Goal: Task Accomplishment & Management: Complete application form

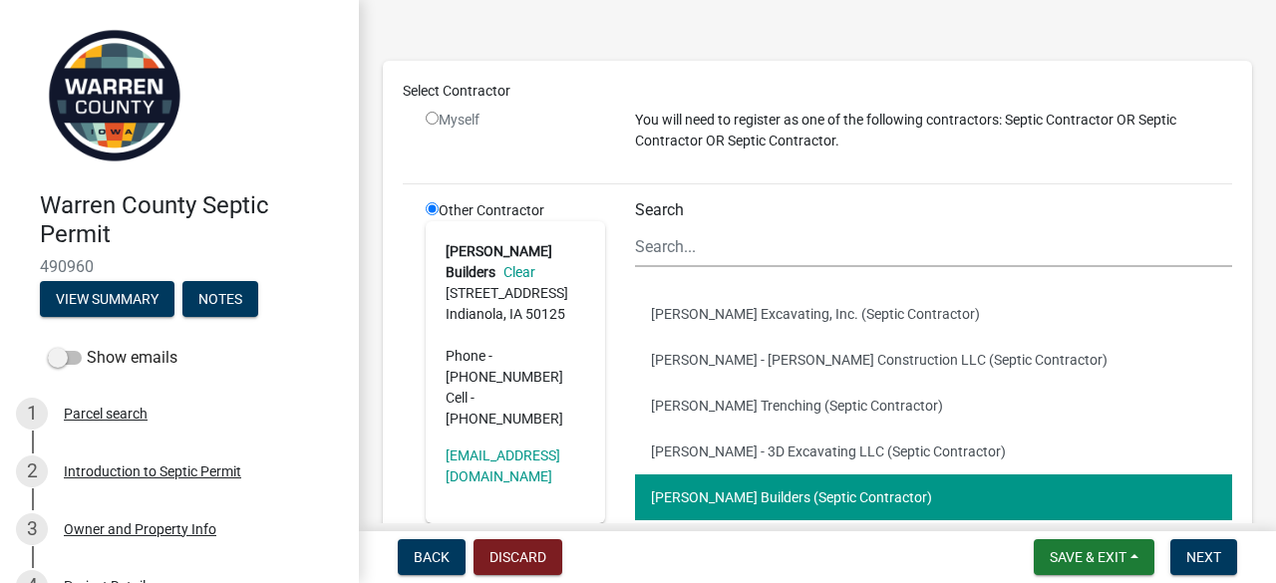
scroll to position [112, 0]
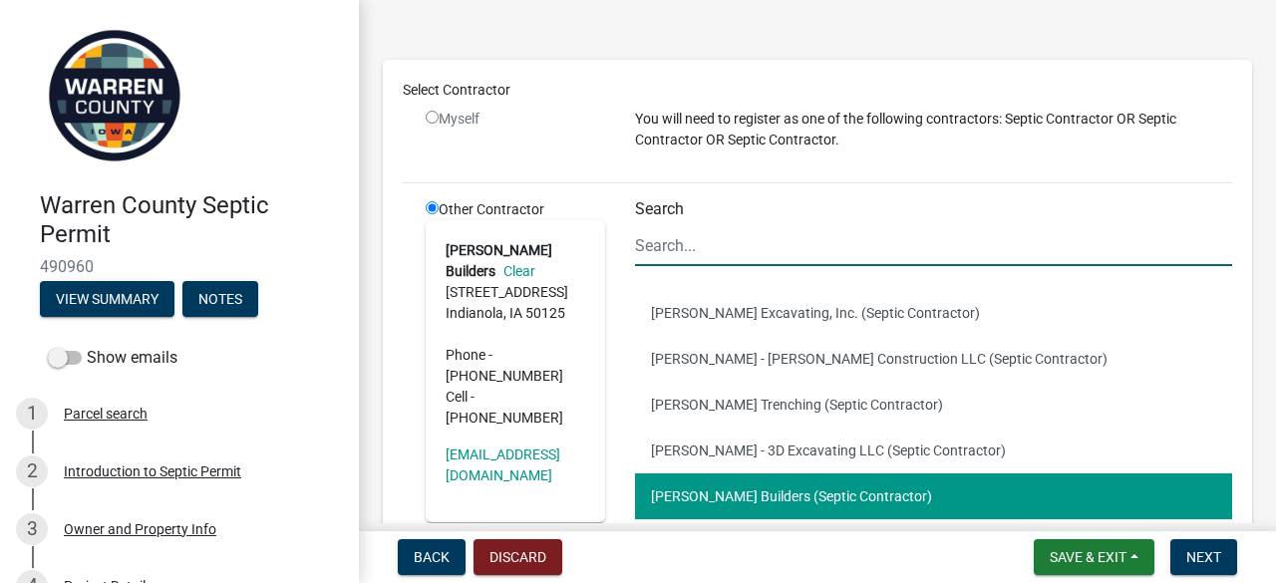
click at [711, 251] on input "Search" at bounding box center [933, 245] width 597 height 41
type input "[PERSON_NAME]"
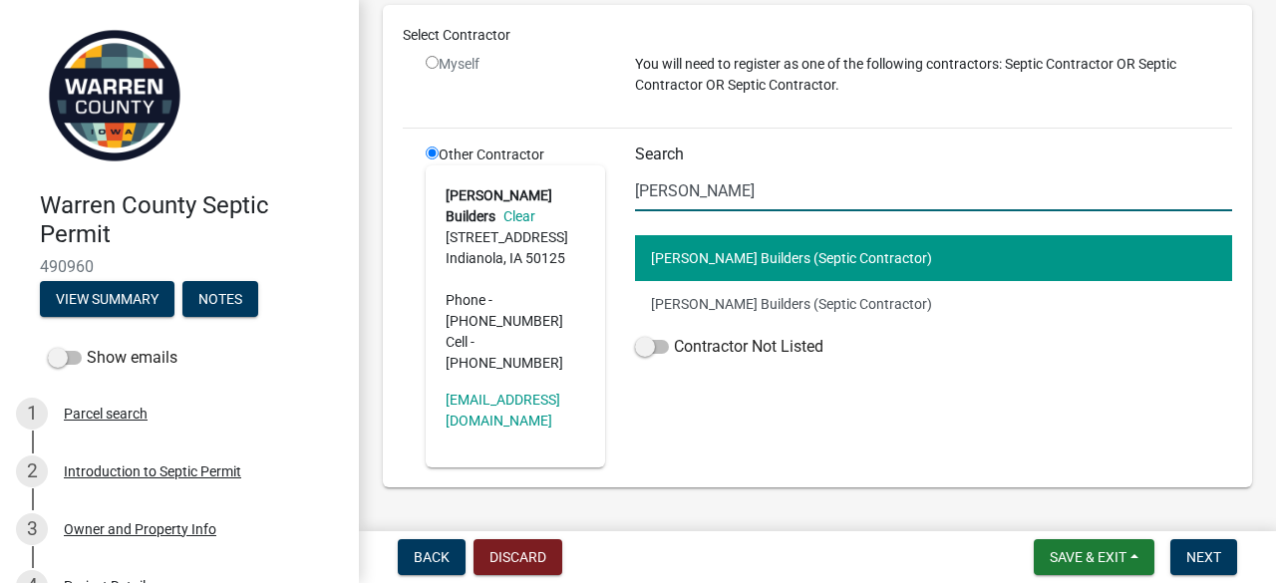
scroll to position [202, 0]
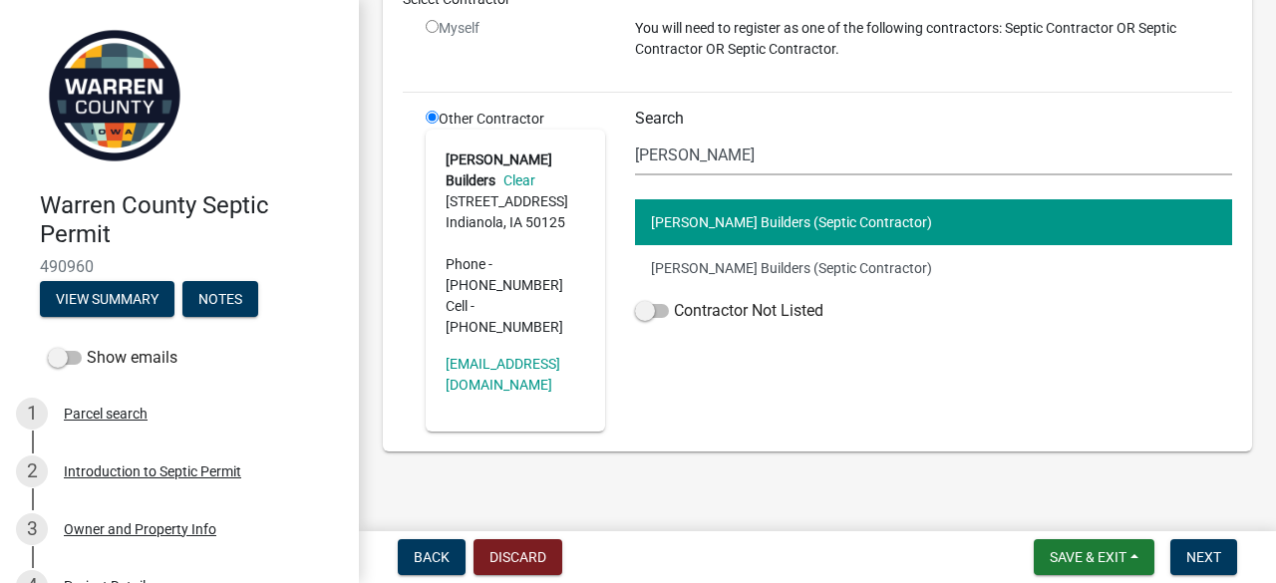
click at [769, 214] on button "[PERSON_NAME] Builders (Septic Contractor)" at bounding box center [933, 222] width 597 height 46
click at [1205, 549] on span "Next" at bounding box center [1203, 557] width 35 height 16
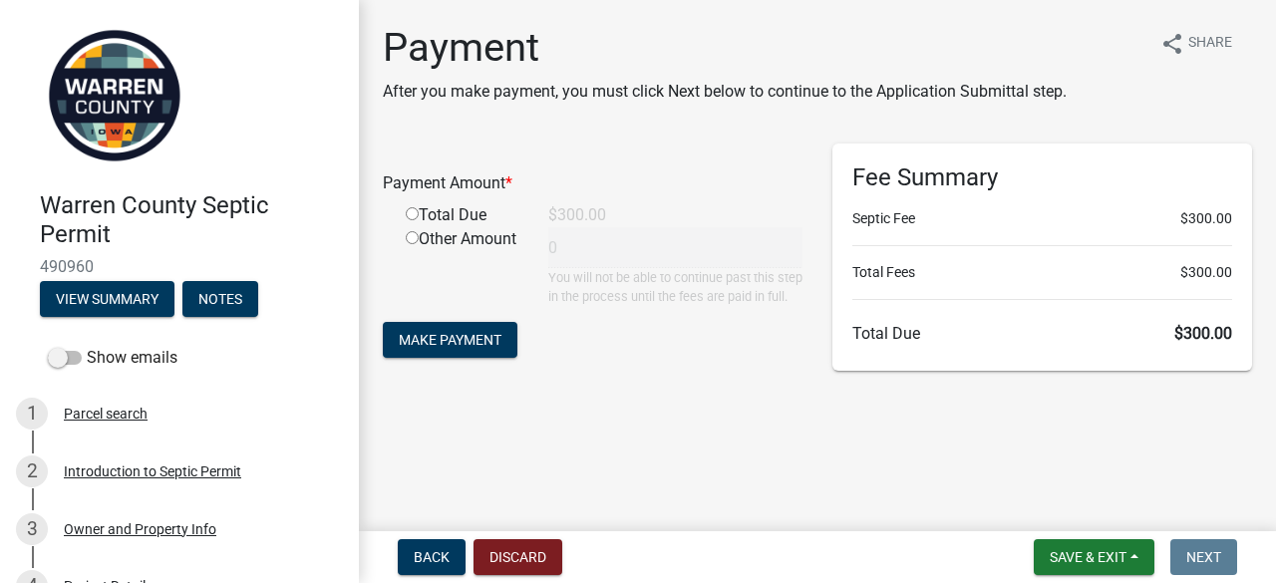
click at [409, 214] on input "radio" at bounding box center [412, 213] width 13 height 13
radio input "true"
type input "300"
click at [480, 348] on span "Make Payment" at bounding box center [450, 340] width 103 height 16
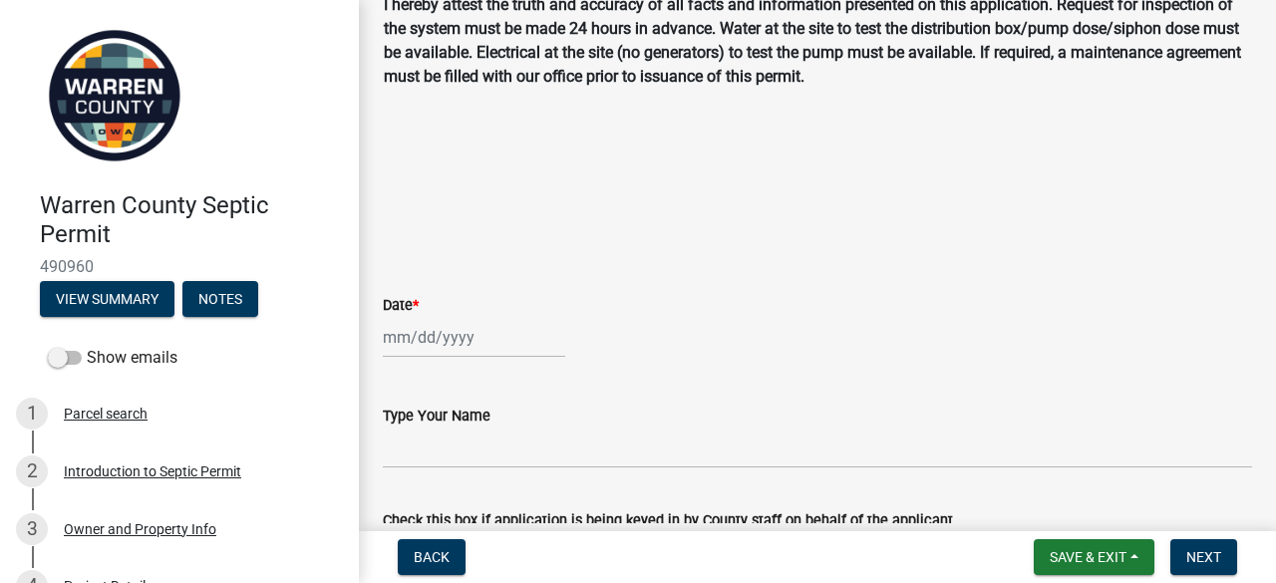
scroll to position [345, 0]
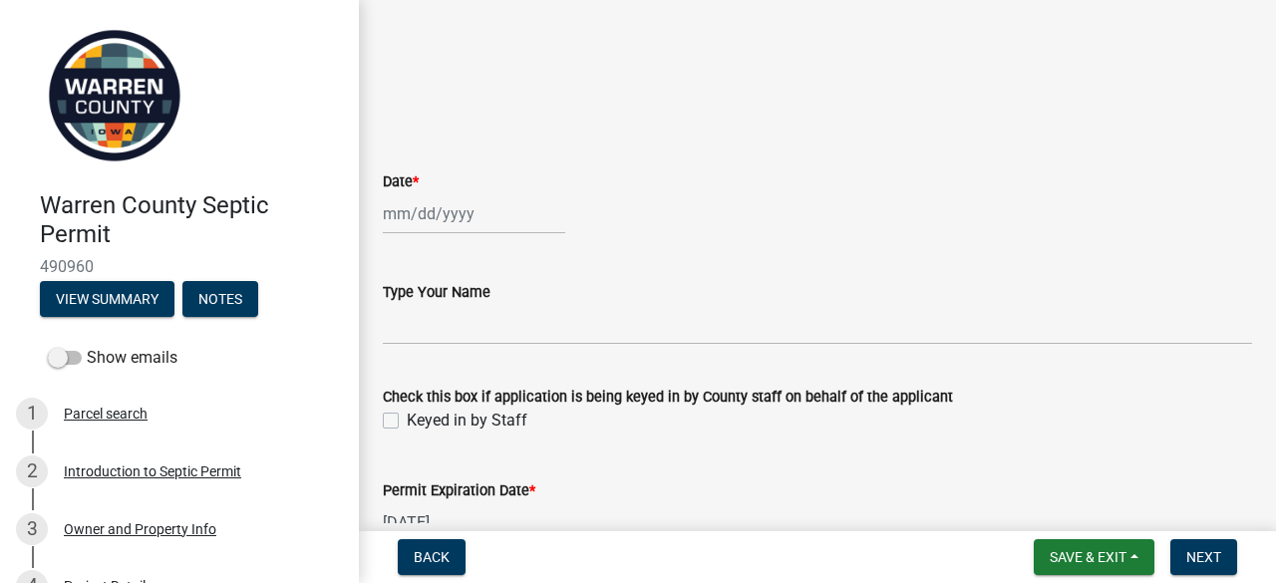
select select "10"
select select "2025"
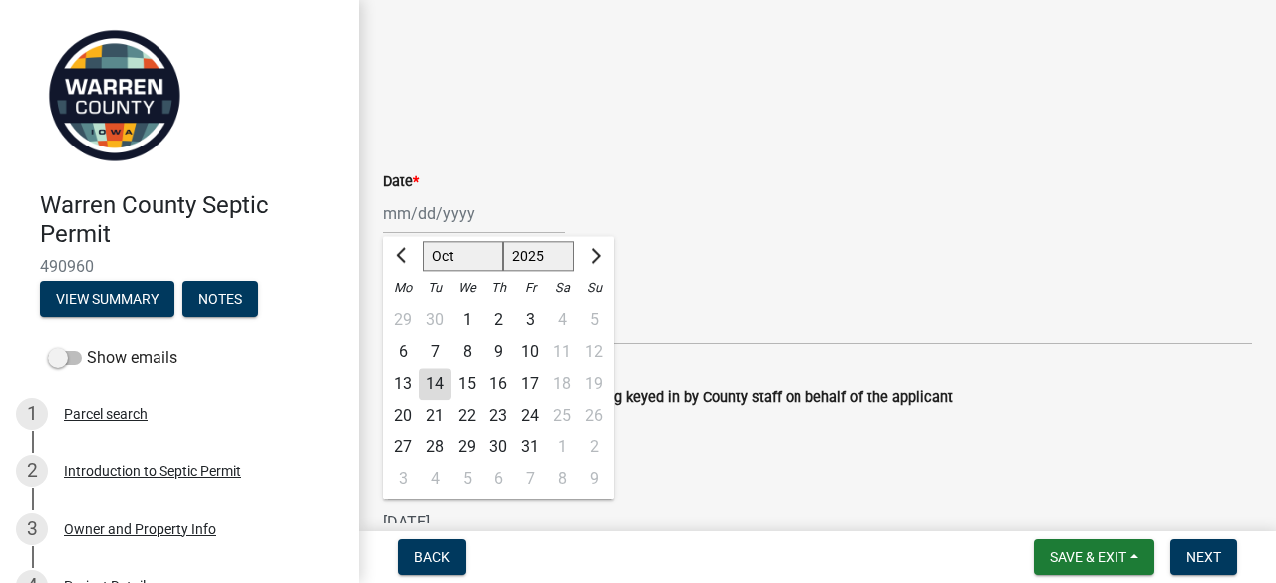
click at [383, 209] on div "Jan Feb Mar Apr May Jun Jul Aug Sep Oct Nov Dec 1525 1526 1527 1528 1529 1530 1…" at bounding box center [474, 213] width 182 height 41
click at [435, 386] on div "14" at bounding box center [435, 385] width 32 height 32
type input "10/14/2025"
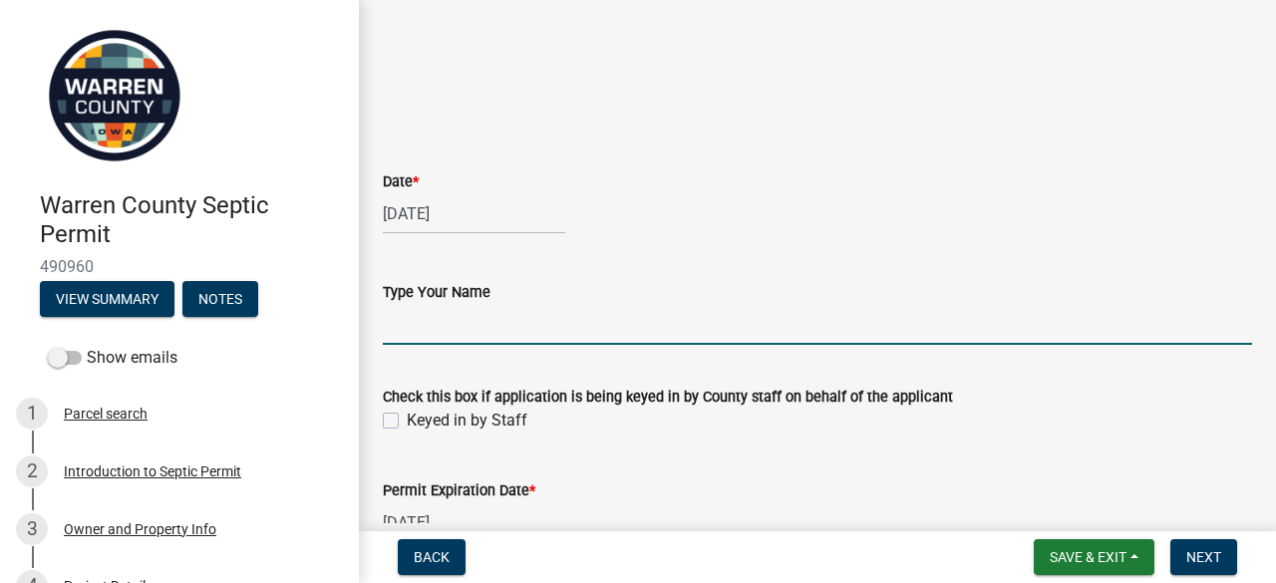
click at [447, 320] on input "Type Your Name" at bounding box center [817, 324] width 869 height 41
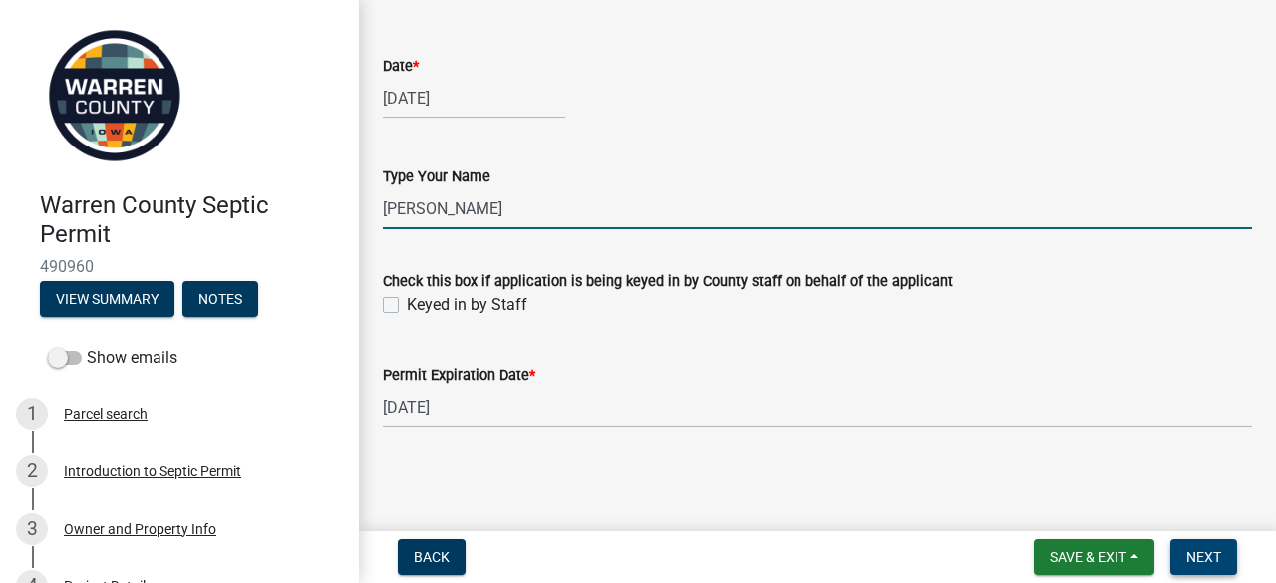
type input "Ben Bedwell"
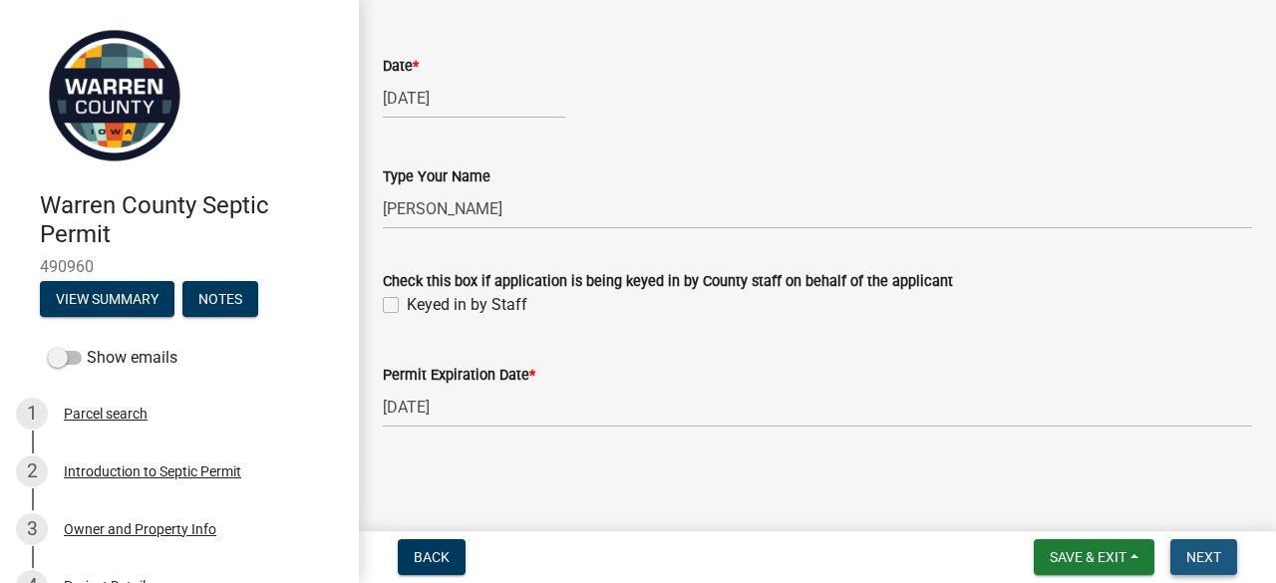
click at [1186, 558] on span "Next" at bounding box center [1203, 557] width 35 height 16
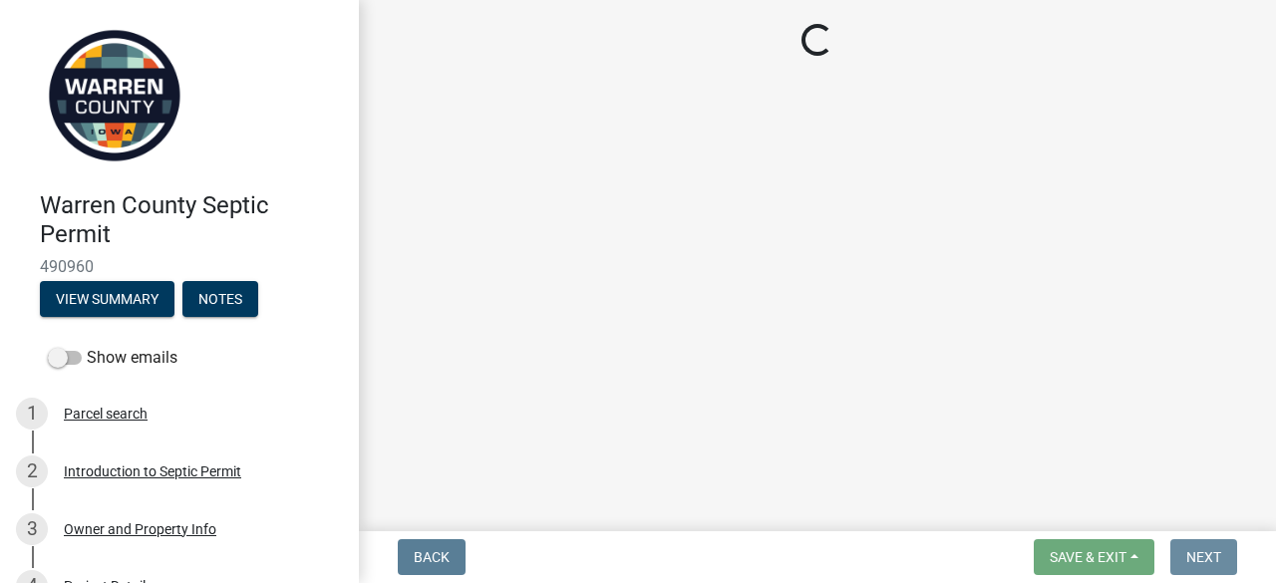
scroll to position [0, 0]
